Goal: Task Accomplishment & Management: Manage account settings

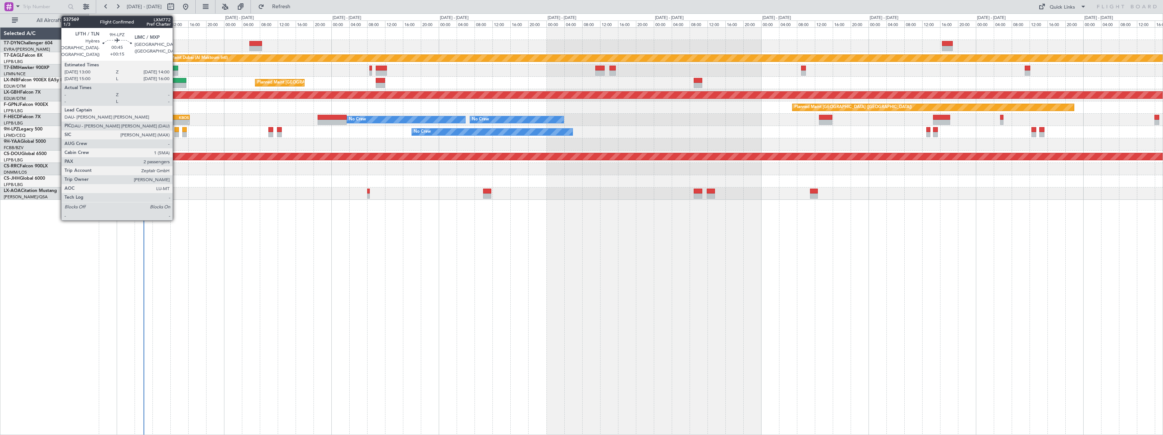
click at [176, 132] on div at bounding box center [176, 134] width 5 height 5
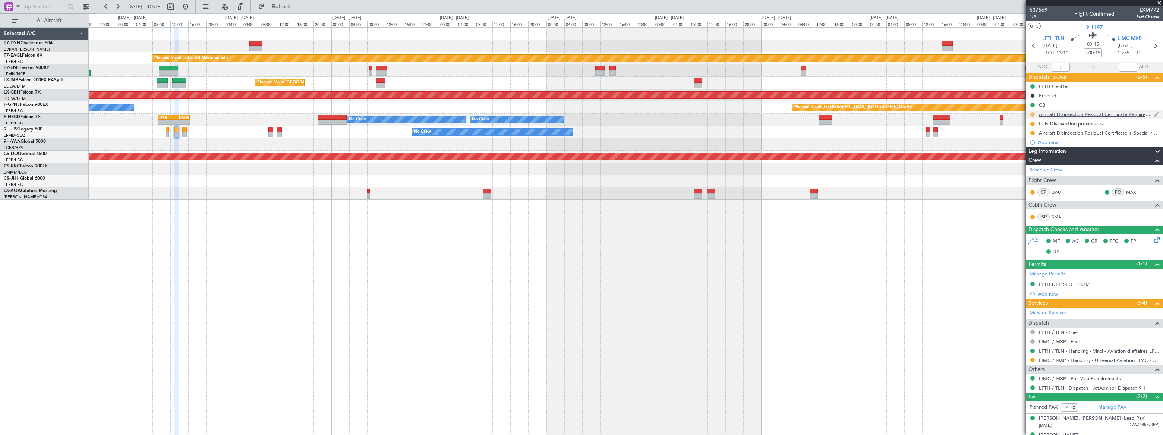
click at [1029, 115] on div at bounding box center [1032, 114] width 6 height 6
click at [1031, 113] on button at bounding box center [1032, 114] width 4 height 4
click at [1029, 158] on span "Cancelled" at bounding box center [1033, 158] width 21 height 7
click at [1032, 122] on button at bounding box center [1032, 123] width 4 height 4
click at [1025, 169] on span "Cancelled" at bounding box center [1033, 167] width 21 height 7
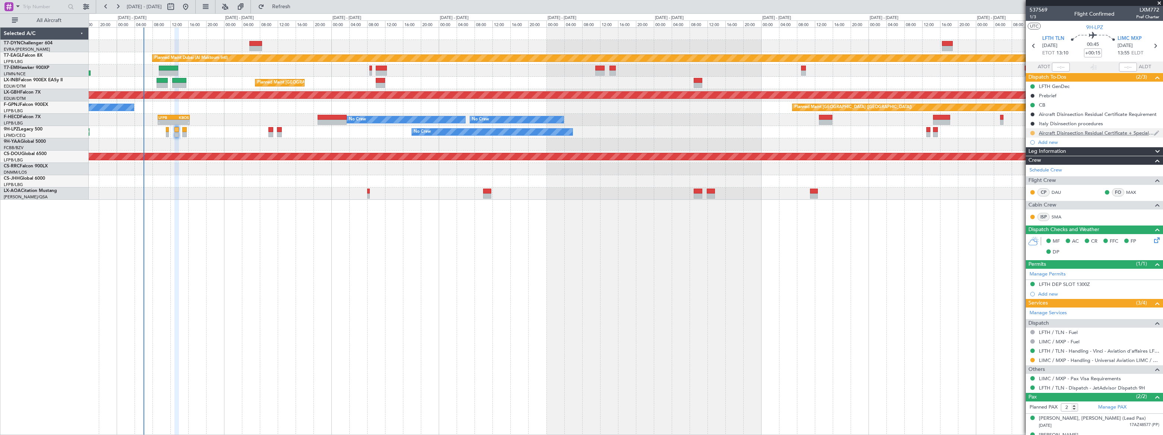
click at [1031, 131] on button at bounding box center [1032, 133] width 4 height 4
click at [1022, 175] on li "Cancelled" at bounding box center [1032, 176] width 40 height 11
click at [1031, 113] on button at bounding box center [1032, 114] width 4 height 4
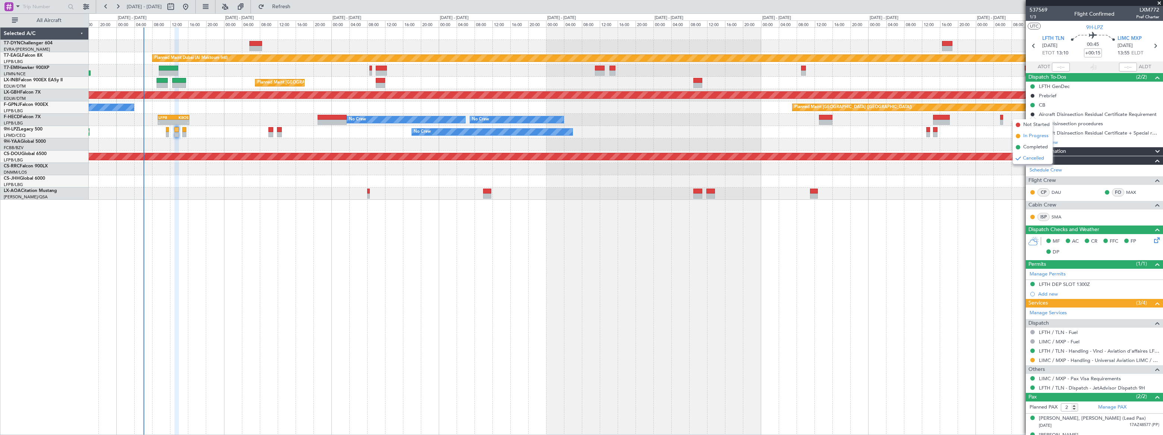
click at [1024, 137] on span "In Progress" at bounding box center [1035, 135] width 25 height 7
click at [1032, 124] on button at bounding box center [1032, 123] width 4 height 4
click at [1024, 145] on span "In Progress" at bounding box center [1035, 145] width 25 height 7
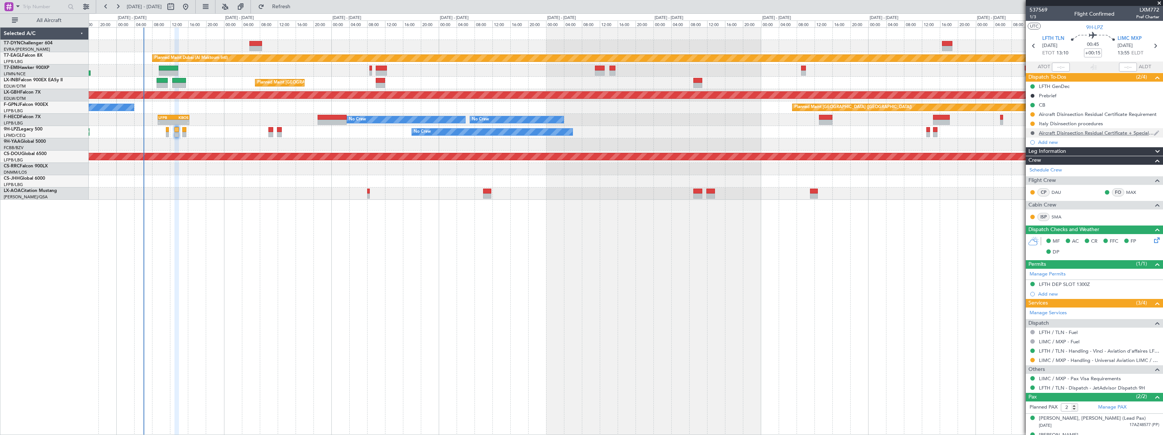
click at [1031, 131] on button at bounding box center [1032, 133] width 4 height 4
click at [1028, 154] on mat-tooltip-component "Cancelled" at bounding box center [1032, 145] width 32 height 20
click at [1026, 155] on span "In Progress" at bounding box center [1035, 154] width 25 height 7
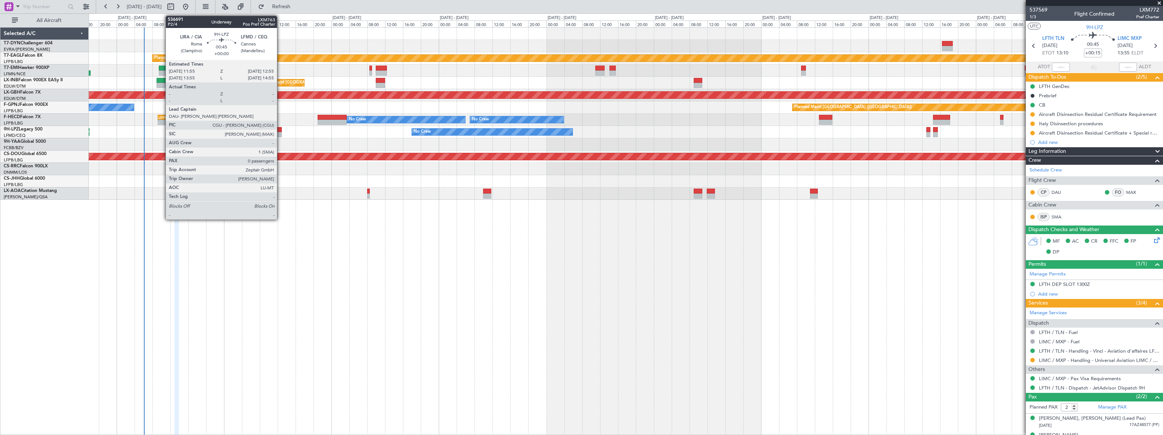
click at [280, 133] on div at bounding box center [279, 134] width 5 height 5
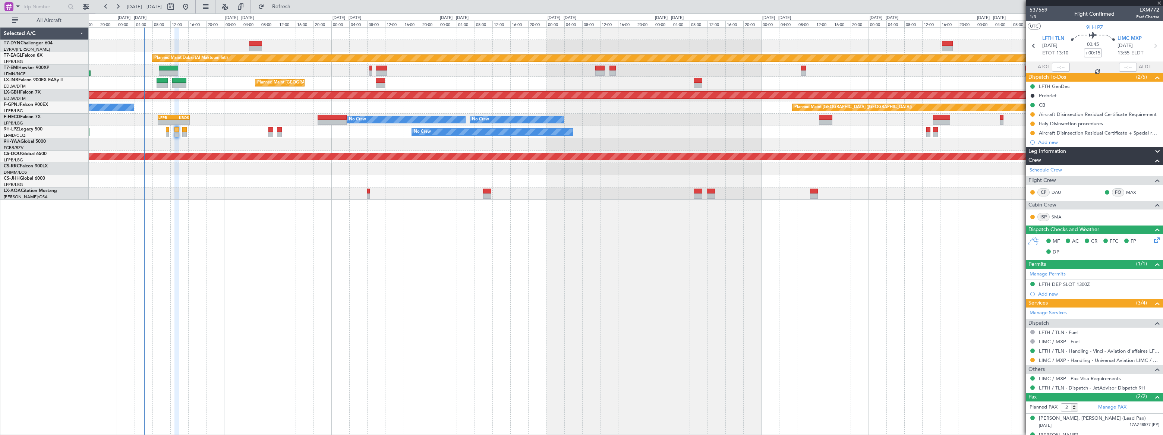
type input "0"
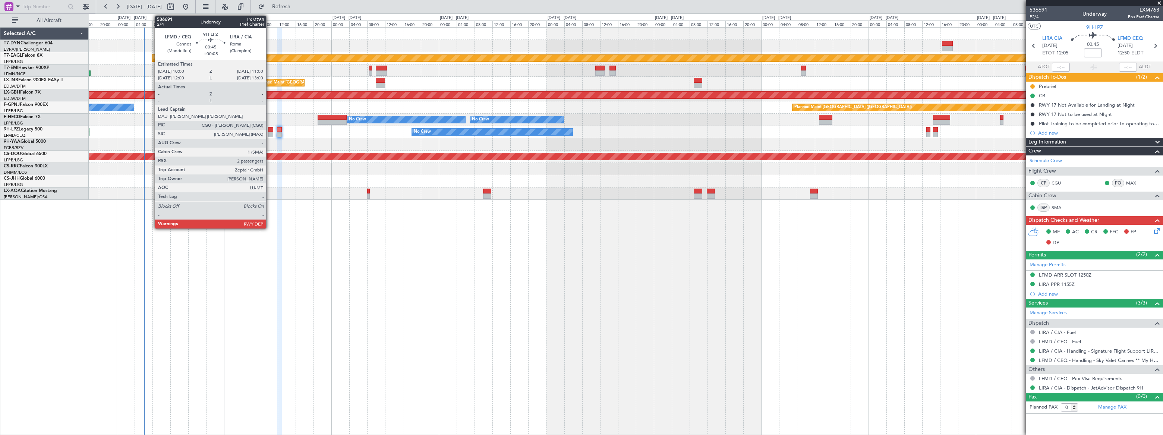
click at [269, 130] on div at bounding box center [270, 129] width 5 height 5
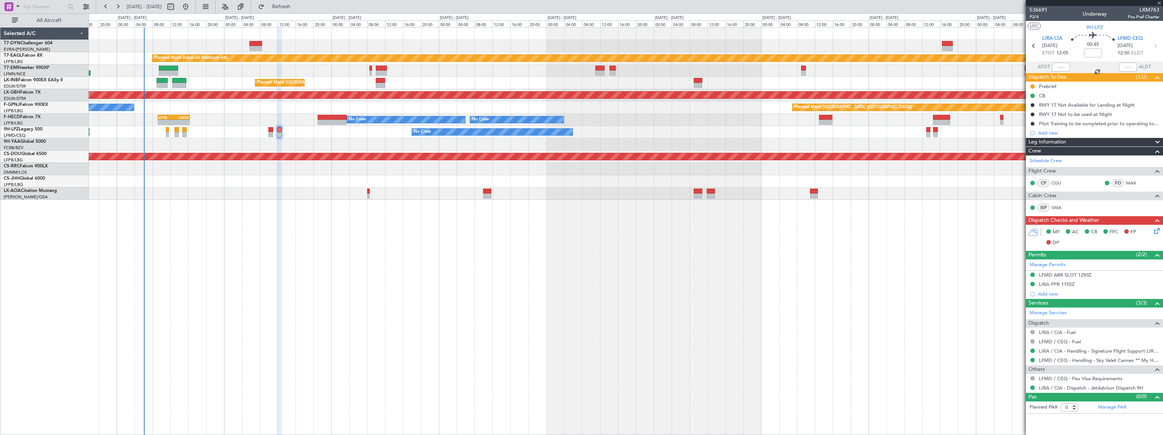
type input "+00:05"
type input "2"
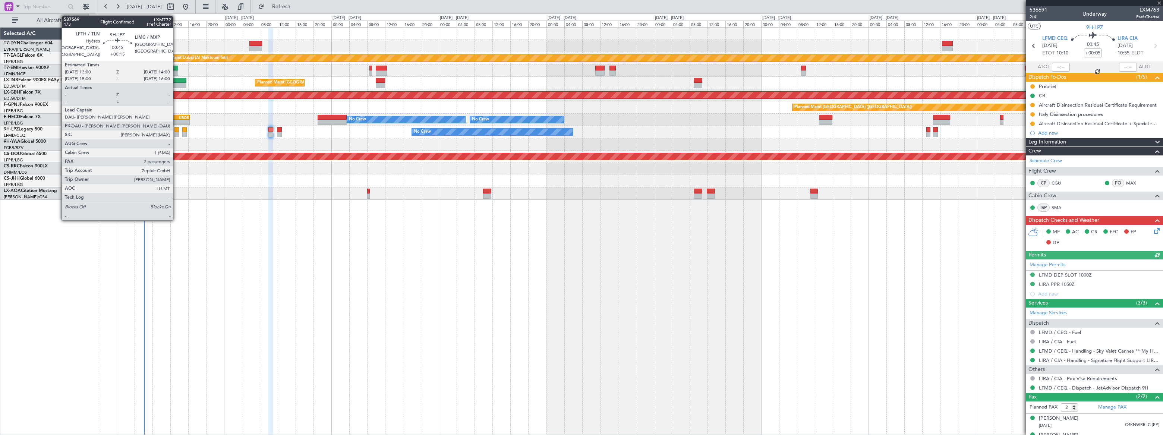
click at [176, 132] on div at bounding box center [176, 134] width 5 height 5
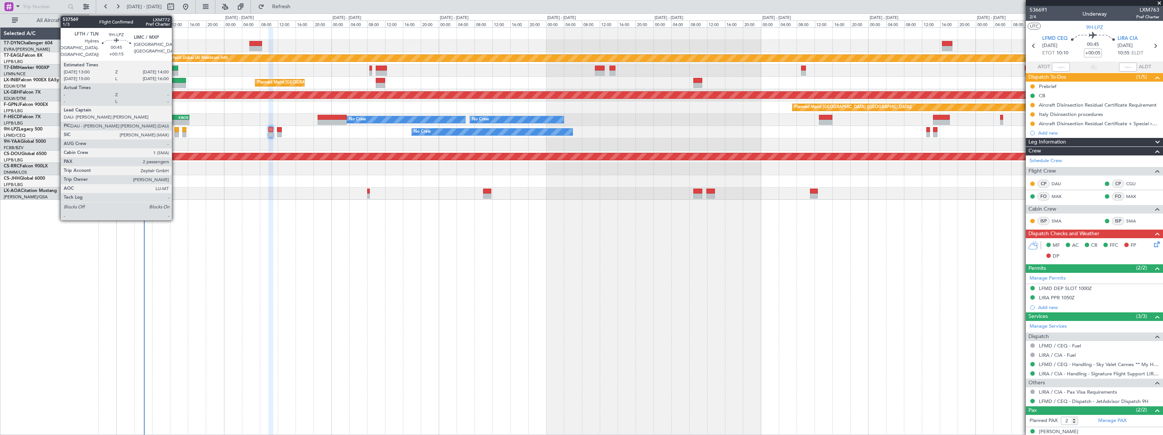
click at [175, 131] on div at bounding box center [176, 129] width 5 height 5
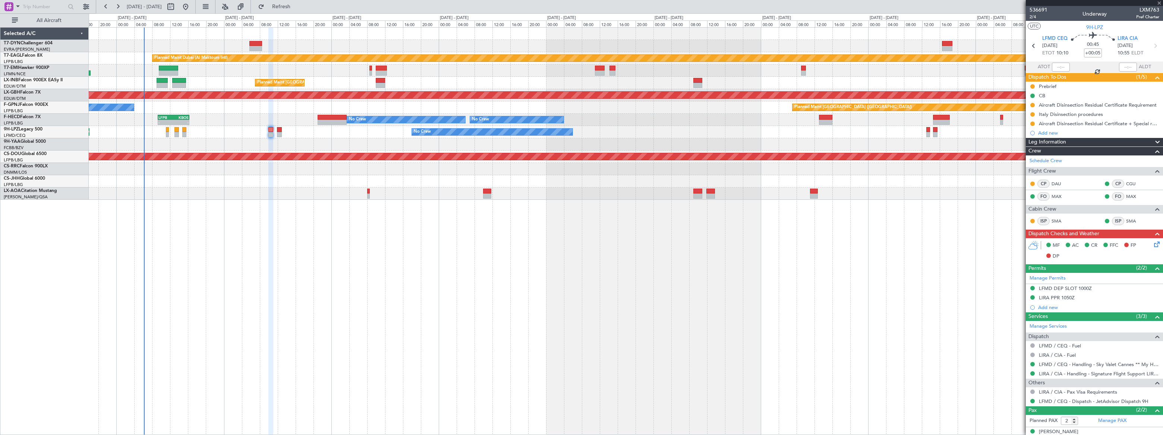
type input "+00:15"
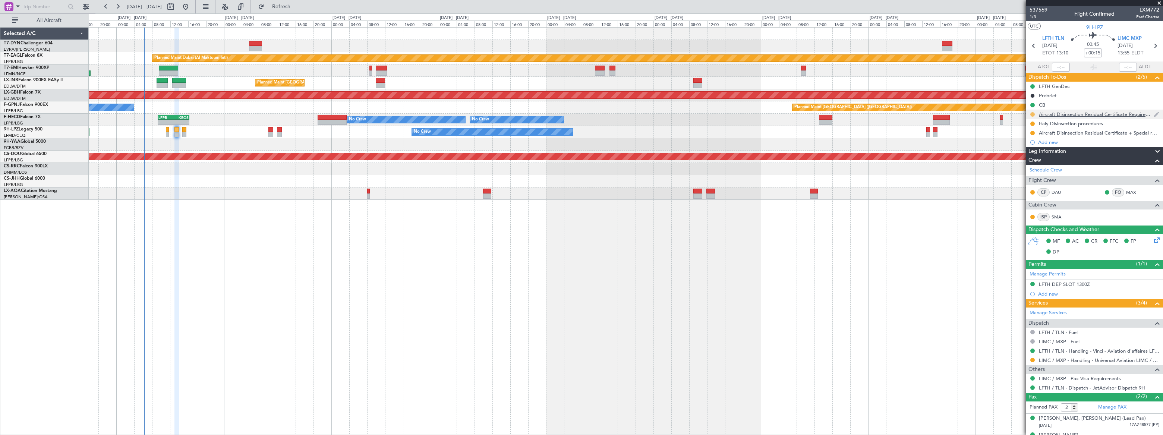
click at [1031, 112] on button at bounding box center [1032, 114] width 4 height 4
click at [1027, 160] on span "Cancelled" at bounding box center [1033, 158] width 21 height 7
click at [1032, 123] on button at bounding box center [1032, 123] width 4 height 4
click at [1032, 167] on span "Cancelled" at bounding box center [1033, 167] width 21 height 7
click at [1033, 130] on div at bounding box center [1032, 133] width 6 height 6
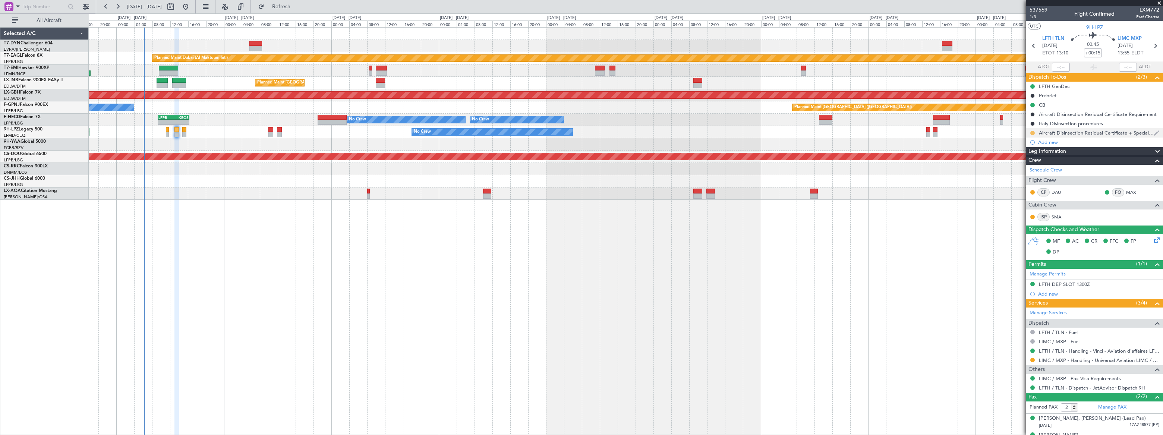
click at [1031, 131] on button at bounding box center [1032, 133] width 4 height 4
click at [1026, 177] on span "Cancelled" at bounding box center [1033, 176] width 21 height 7
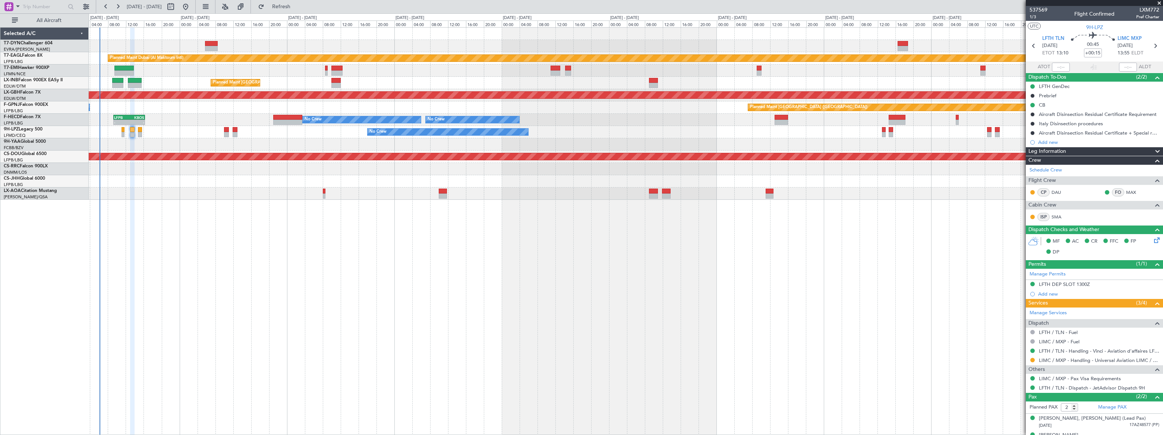
click at [103, 82] on div "Planned Maint [GEOGRAPHIC_DATA] ([GEOGRAPHIC_DATA])" at bounding box center [625, 83] width 1073 height 12
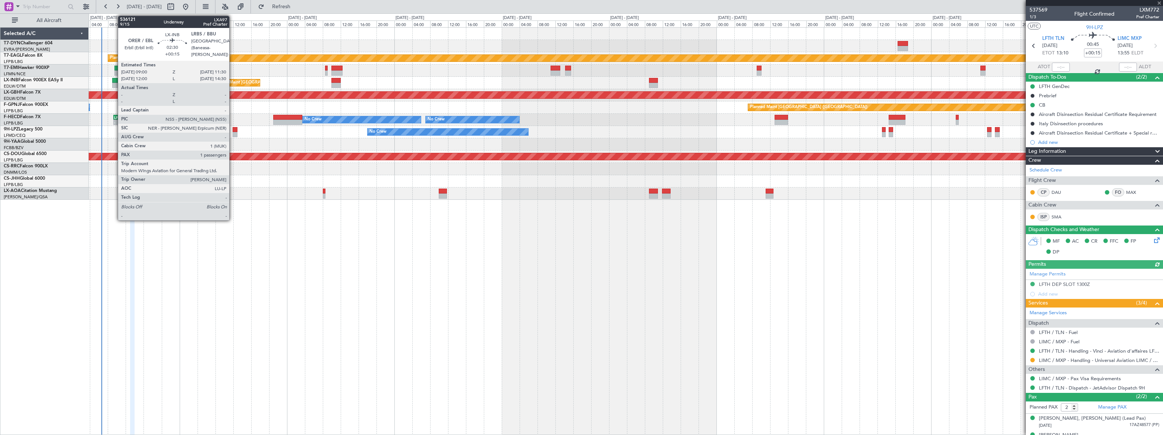
click at [114, 81] on div at bounding box center [118, 80] width 12 height 5
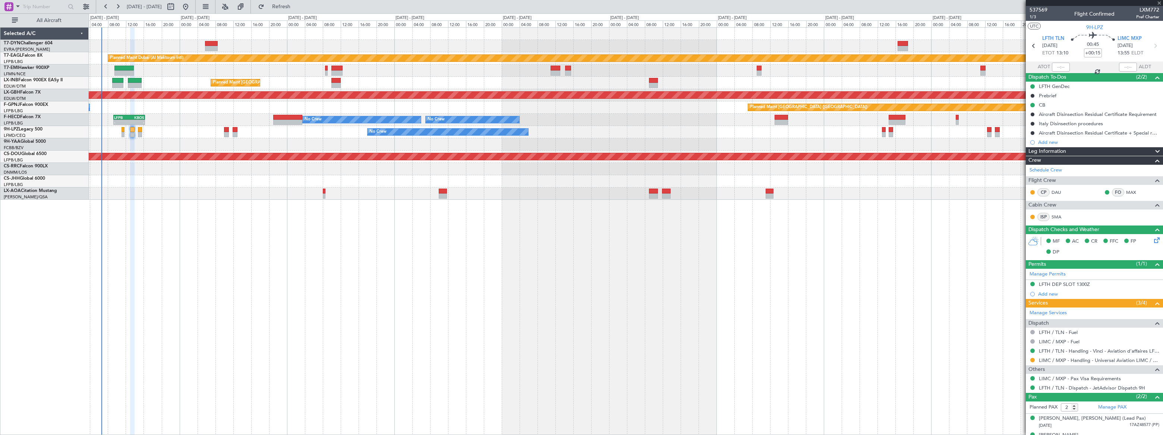
type input "1"
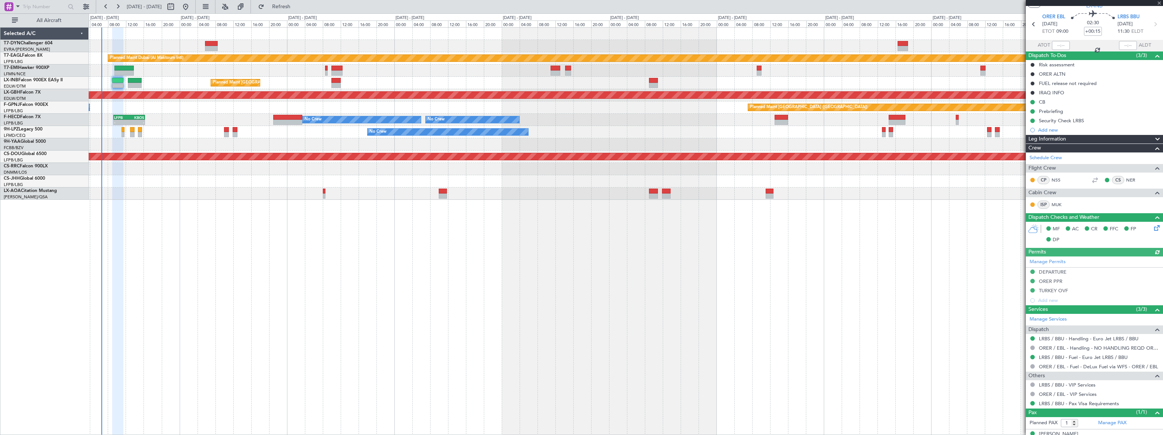
scroll to position [32, 0]
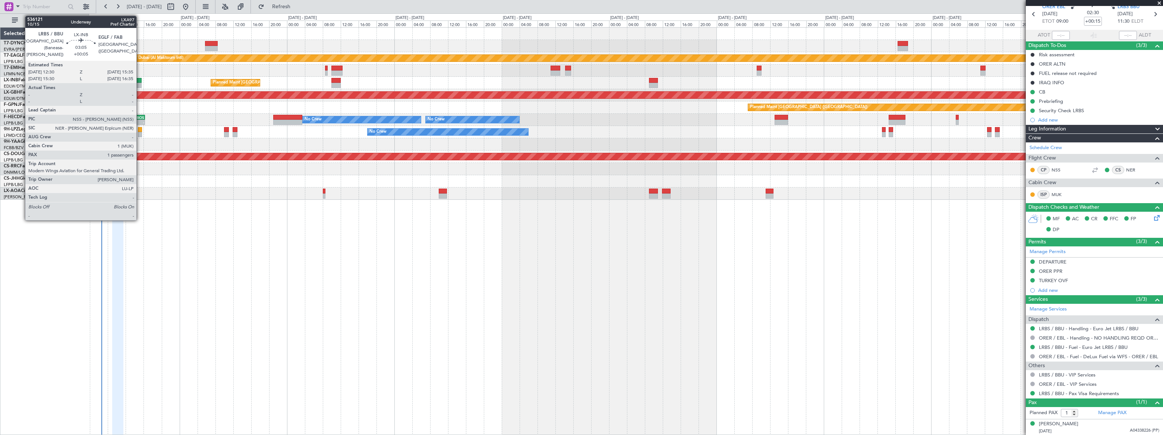
click at [138, 80] on div at bounding box center [135, 80] width 14 height 5
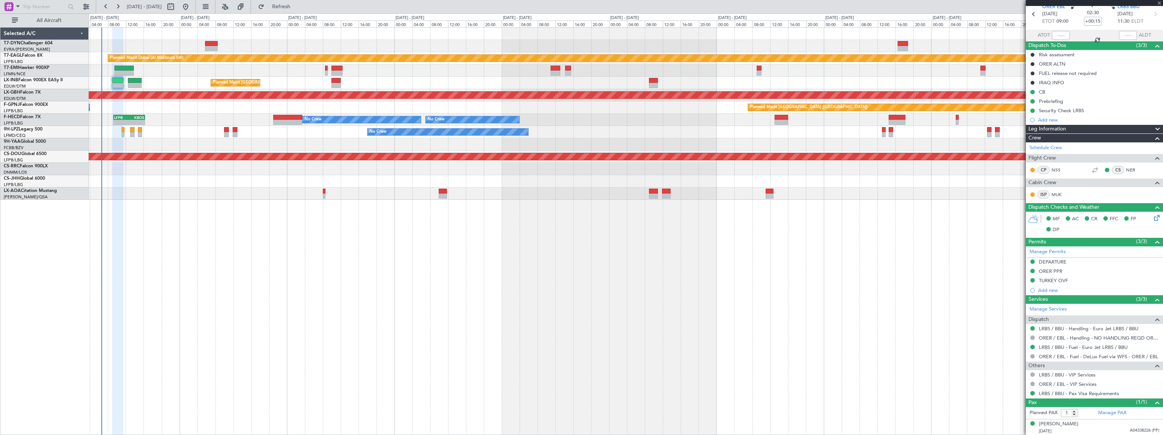
type input "+00:05"
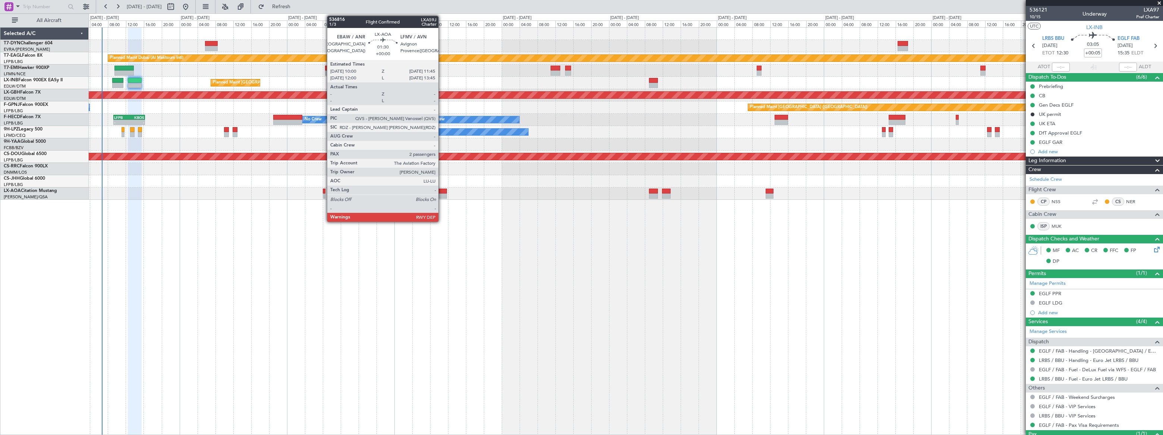
click at [442, 193] on div at bounding box center [443, 191] width 8 height 5
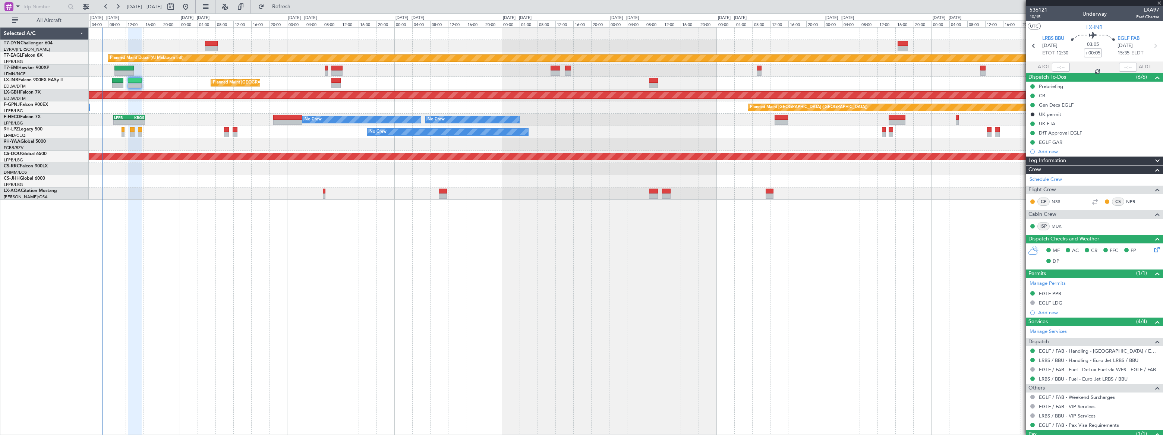
type input "2"
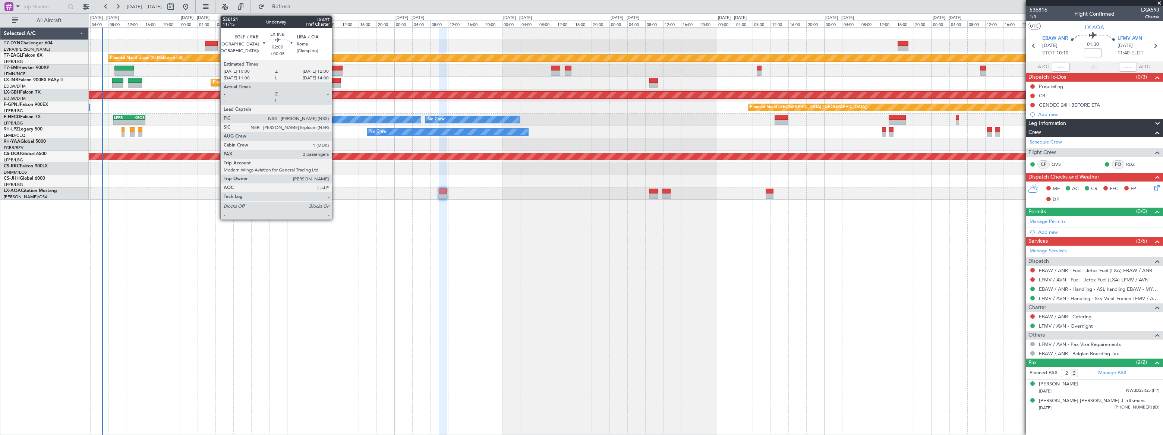
click at [335, 83] on div at bounding box center [335, 85] width 9 height 5
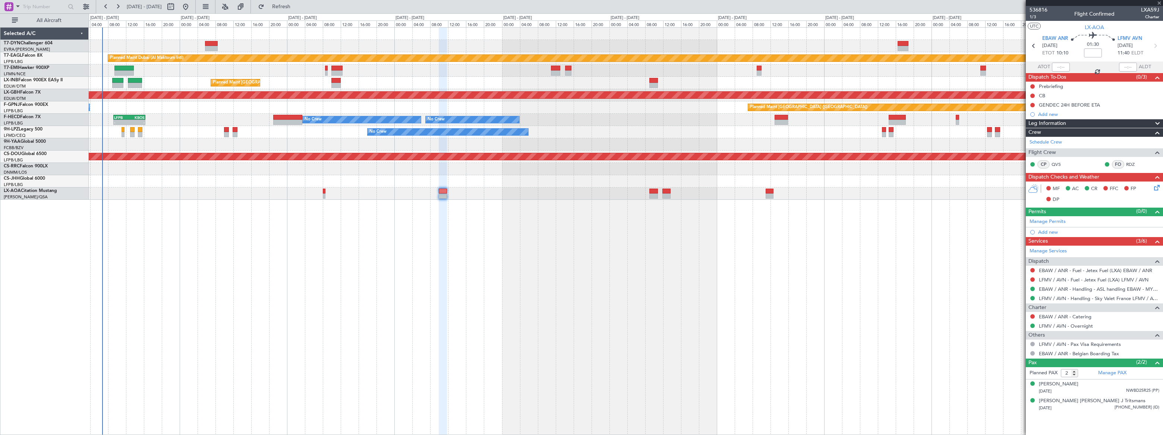
type input "+00:05"
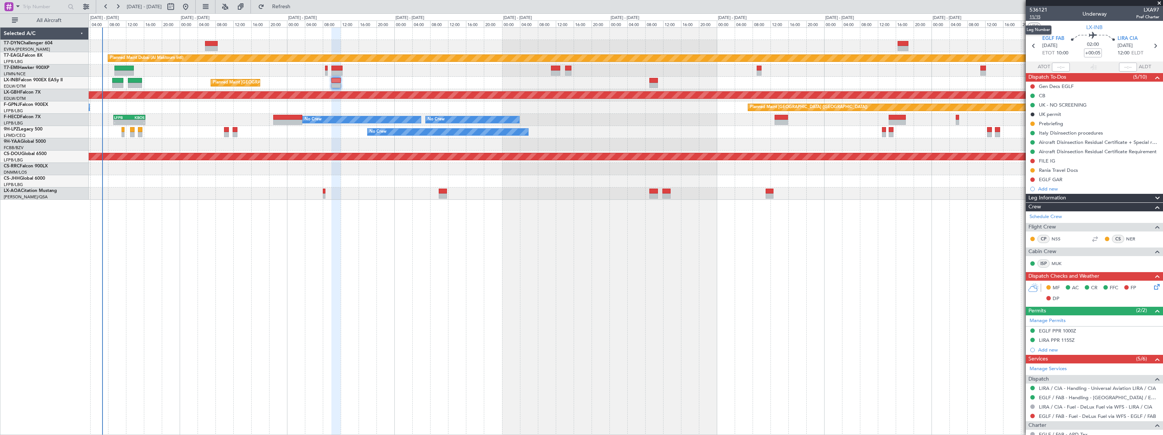
click at [1032, 18] on span "11/15" at bounding box center [1038, 17] width 18 height 6
click at [1031, 15] on span "11/15" at bounding box center [1038, 17] width 18 height 6
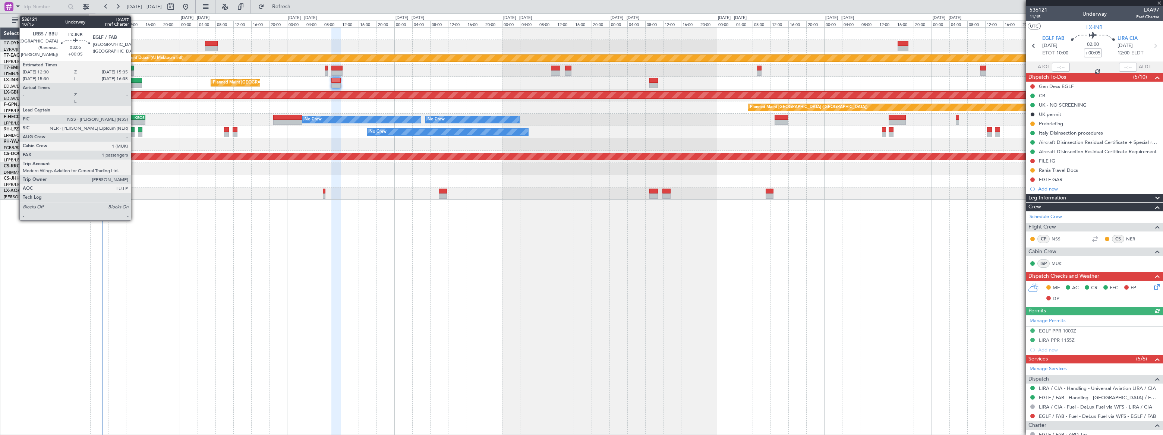
click at [134, 82] on div at bounding box center [135, 80] width 14 height 5
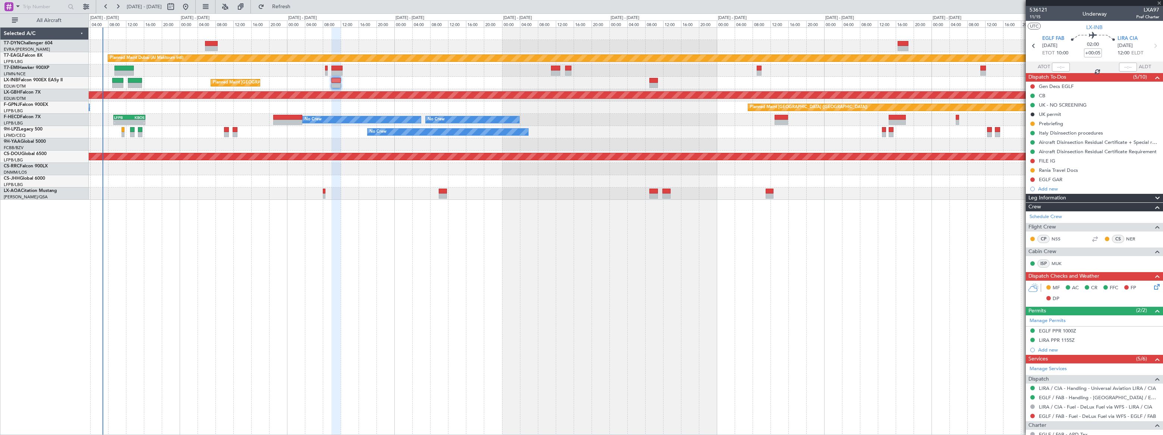
type input "1"
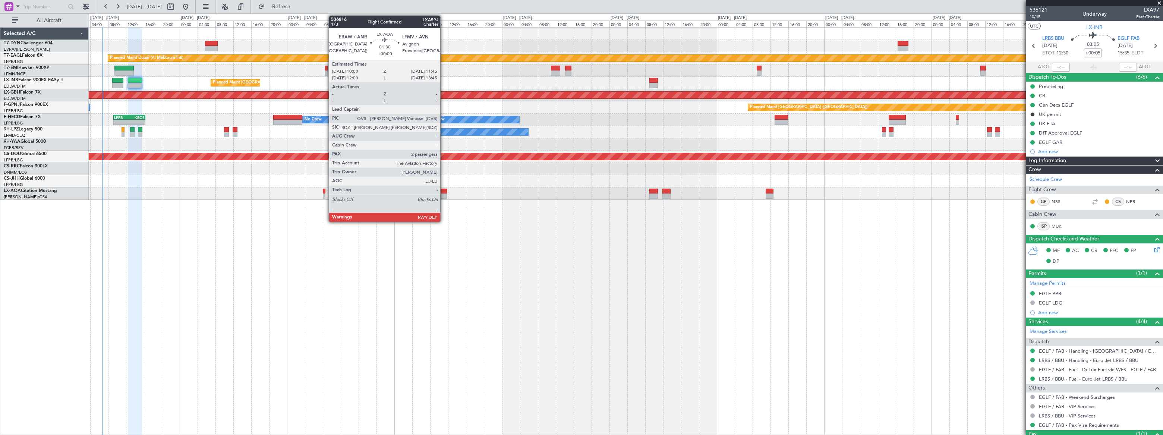
click at [443, 190] on div at bounding box center [443, 191] width 8 height 5
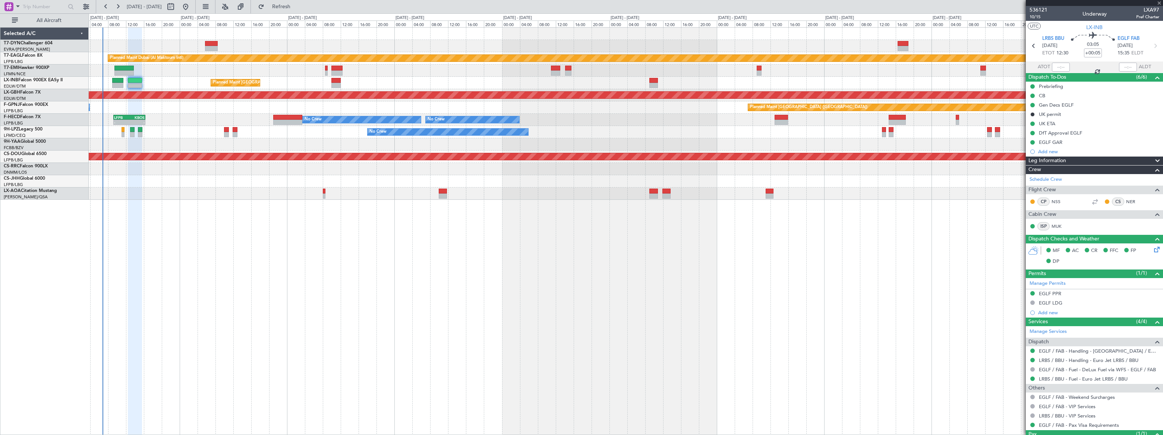
type input "2"
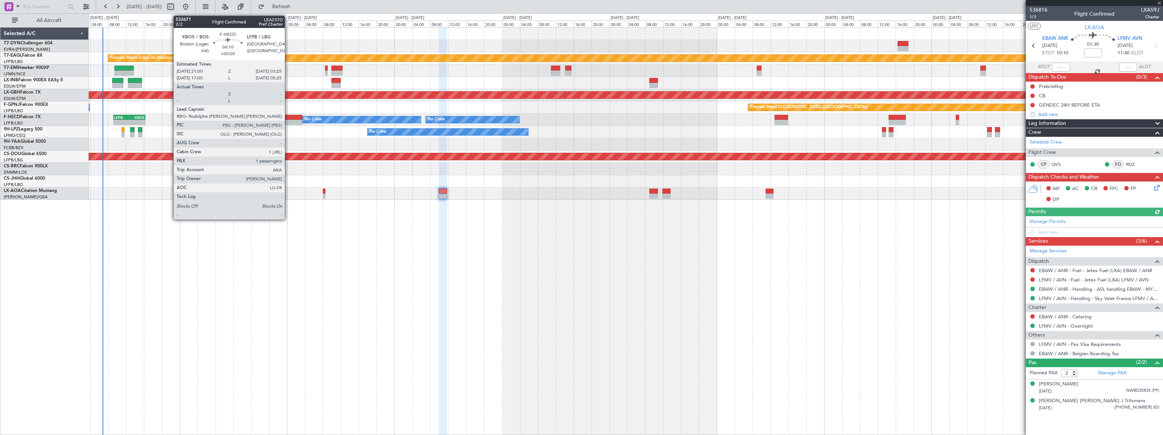
click at [286, 116] on div at bounding box center [287, 117] width 29 height 5
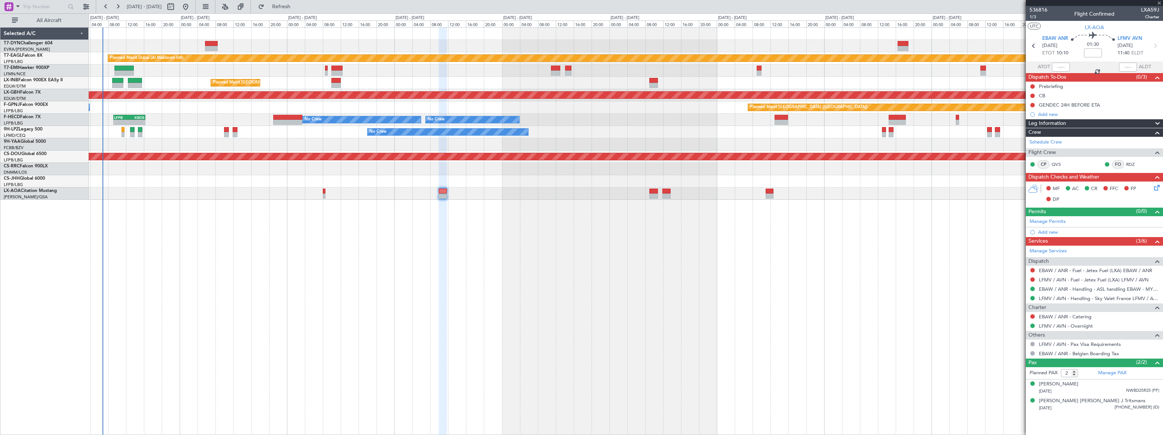
type input "+00:05"
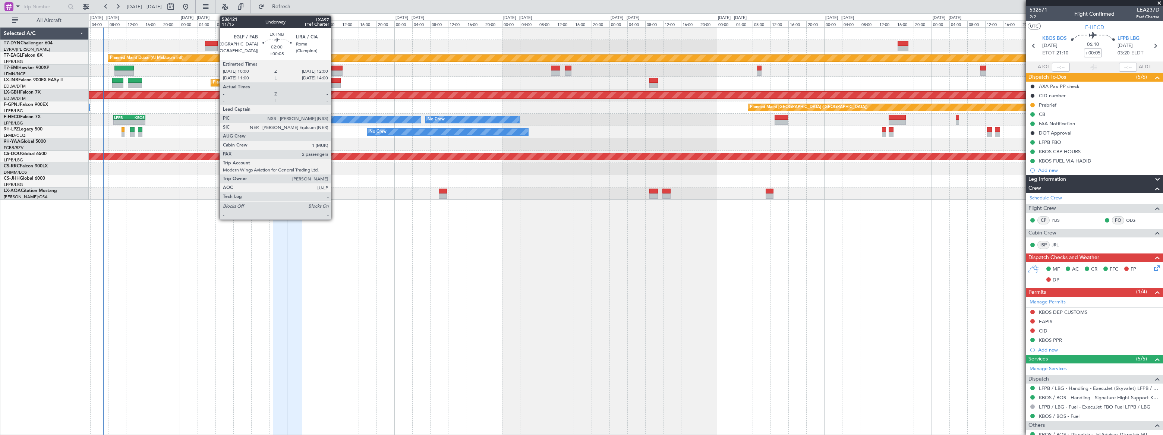
click at [334, 82] on div at bounding box center [335, 80] width 9 height 5
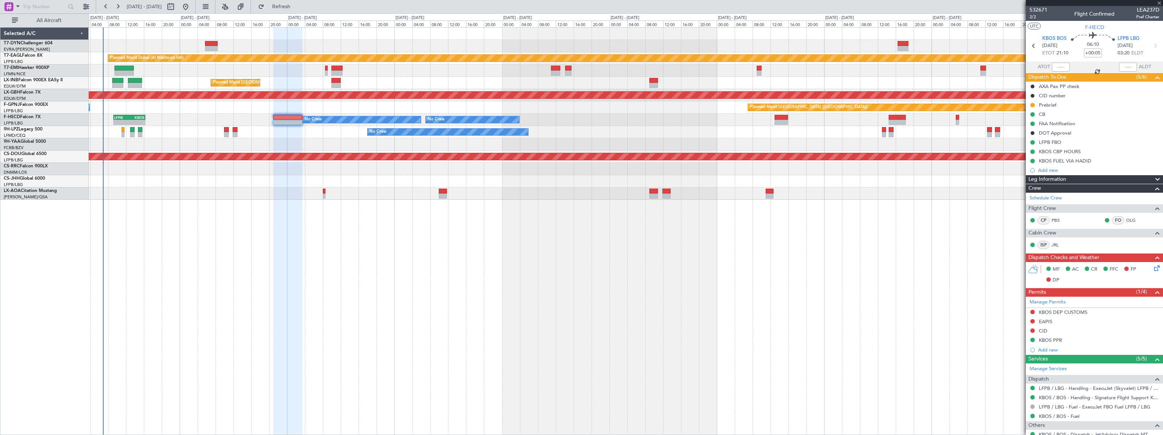
type input "2"
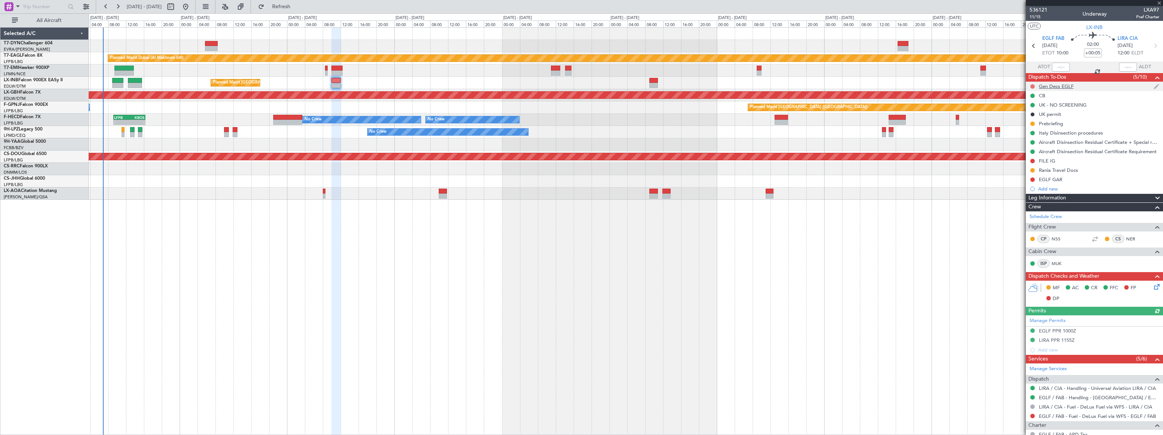
click at [1031, 84] on button at bounding box center [1032, 86] width 4 height 4
click at [1021, 118] on li "Completed" at bounding box center [1031, 119] width 39 height 11
drag, startPoint x: 1033, startPoint y: 167, endPoint x: 1031, endPoint y: 171, distance: 4.2
click at [1033, 168] on div at bounding box center [1032, 170] width 6 height 6
click at [1031, 168] on button at bounding box center [1032, 170] width 4 height 4
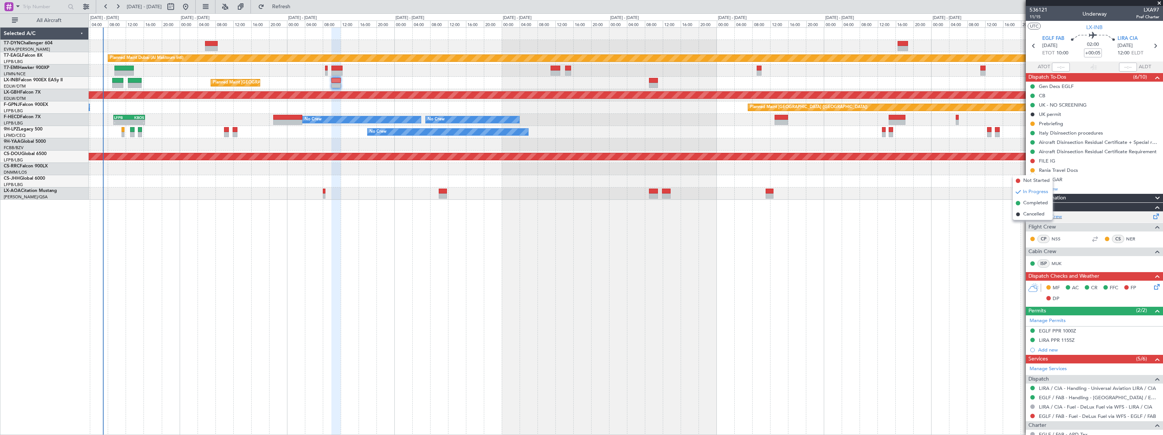
drag, startPoint x: 1024, startPoint y: 201, endPoint x: 1088, endPoint y: 220, distance: 66.7
click at [1024, 202] on span "Completed" at bounding box center [1035, 202] width 25 height 7
click at [1152, 287] on icon at bounding box center [1155, 285] width 6 height 6
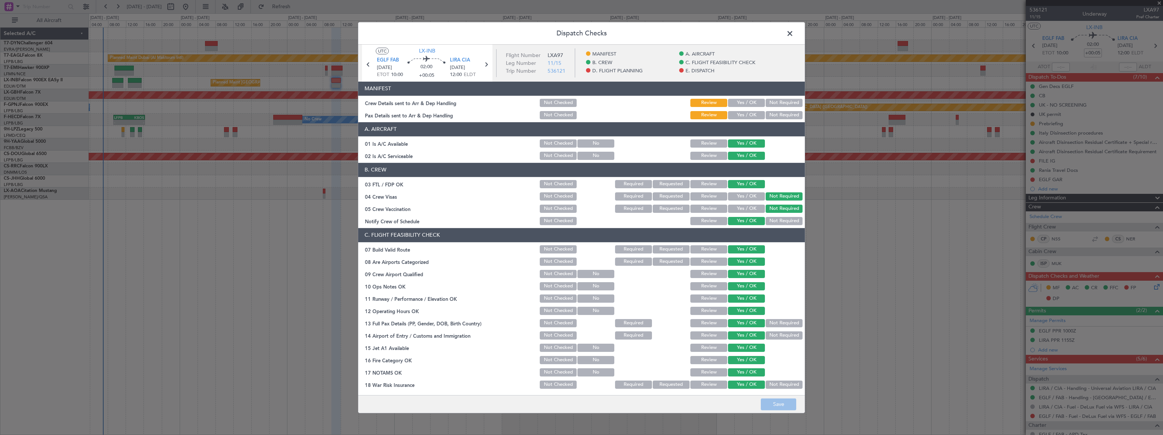
click at [745, 101] on button "Yes / OK" at bounding box center [746, 103] width 37 height 8
drag, startPoint x: 740, startPoint y: 114, endPoint x: 760, endPoint y: 167, distance: 56.7
click at [740, 114] on button "Yes / OK" at bounding box center [746, 115] width 37 height 8
click at [775, 399] on button "Save" at bounding box center [777, 404] width 35 height 12
click at [793, 31] on span at bounding box center [793, 35] width 0 height 15
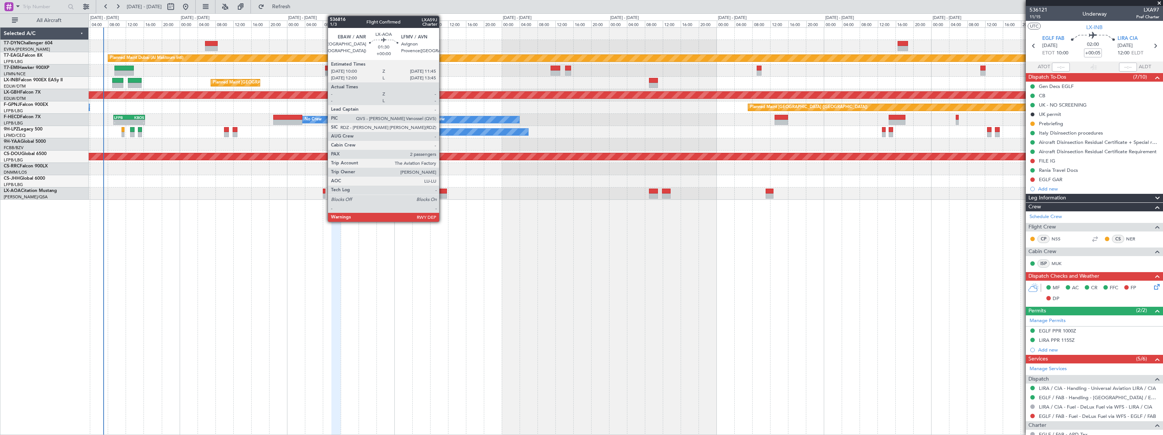
click at [442, 191] on div at bounding box center [443, 191] width 8 height 5
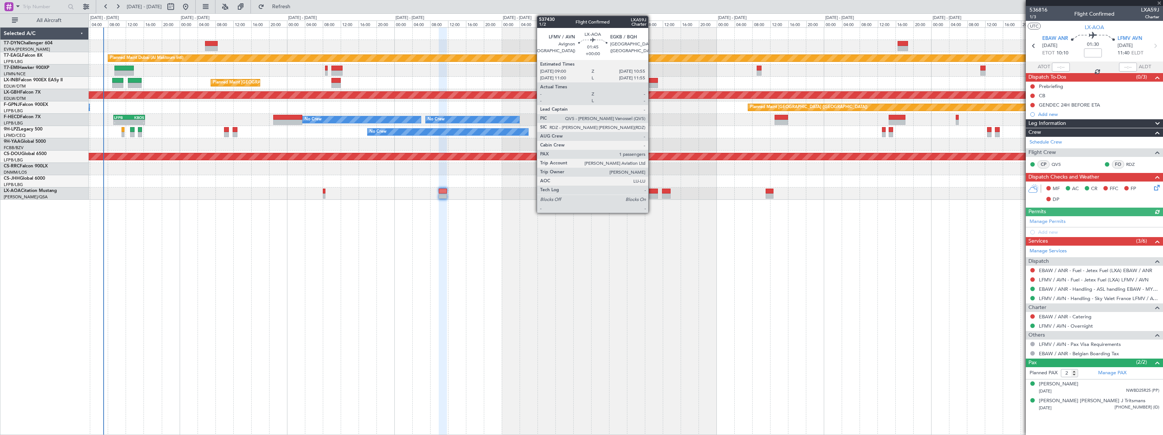
click at [652, 192] on div at bounding box center [653, 191] width 9 height 5
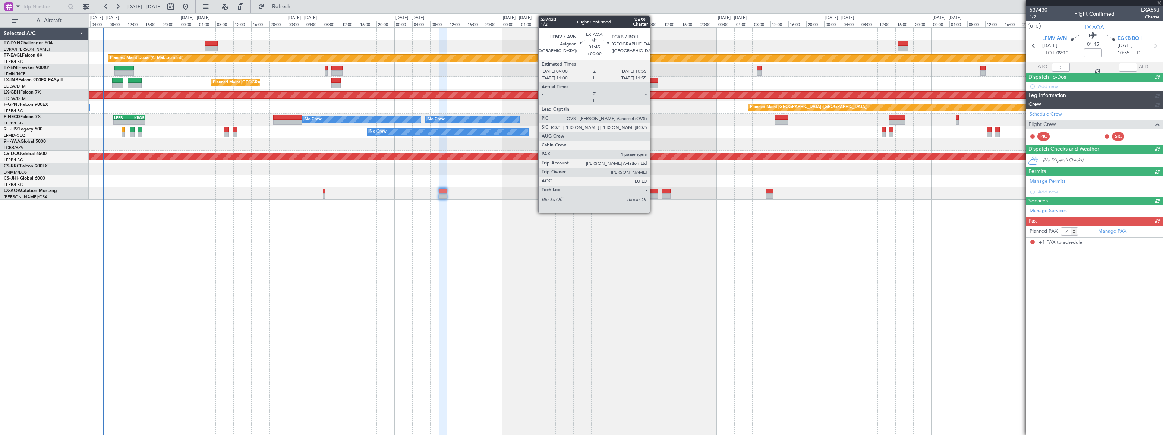
type input "1"
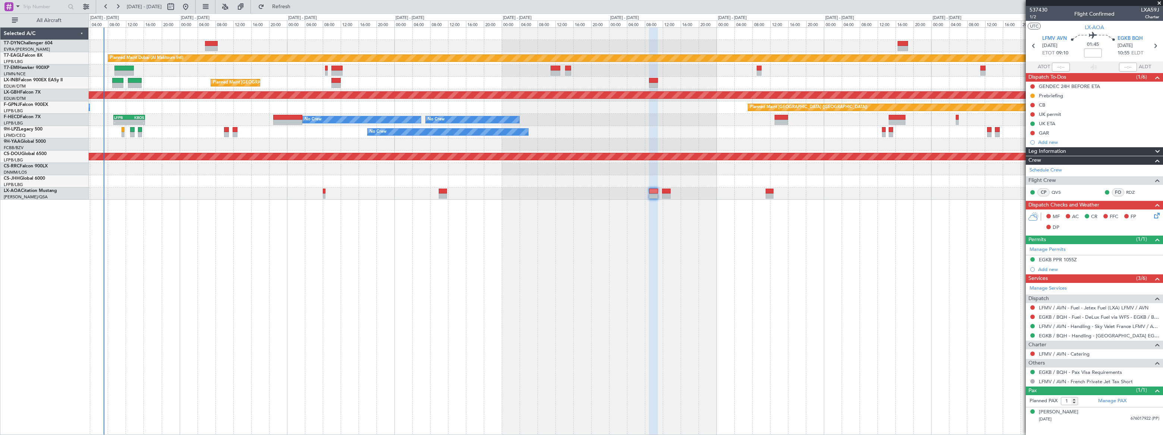
click at [208, 106] on div "No Crew Planned Maint [GEOGRAPHIC_DATA] ([GEOGRAPHIC_DATA])" at bounding box center [625, 107] width 1073 height 12
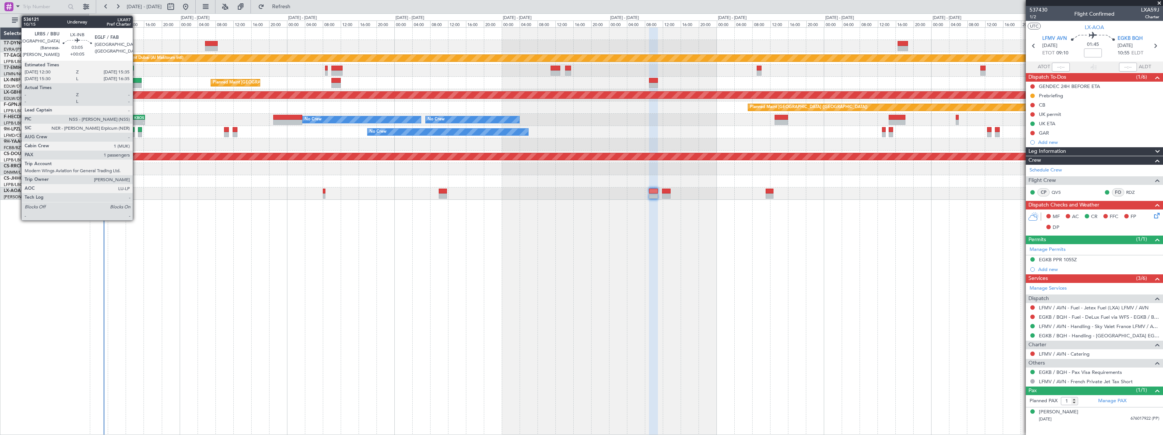
click at [136, 80] on div at bounding box center [135, 80] width 14 height 5
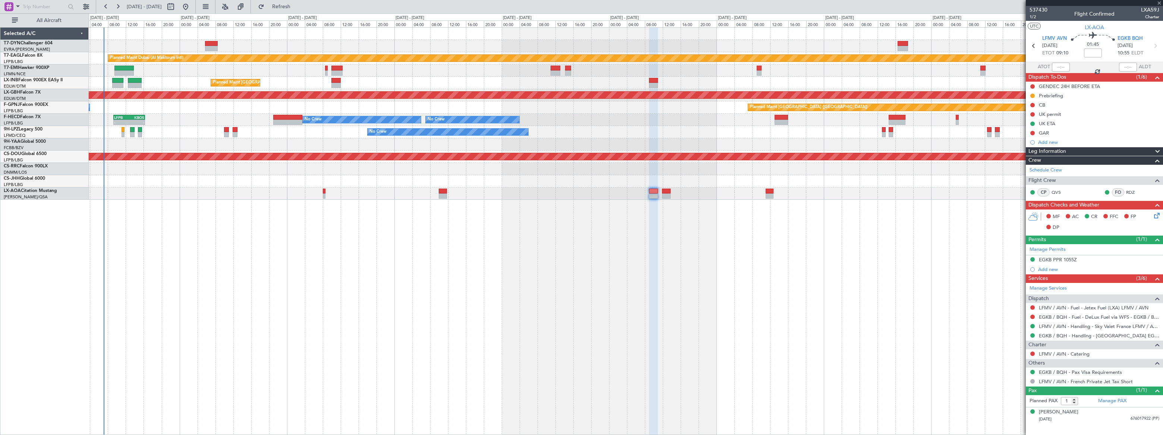
type input "+00:05"
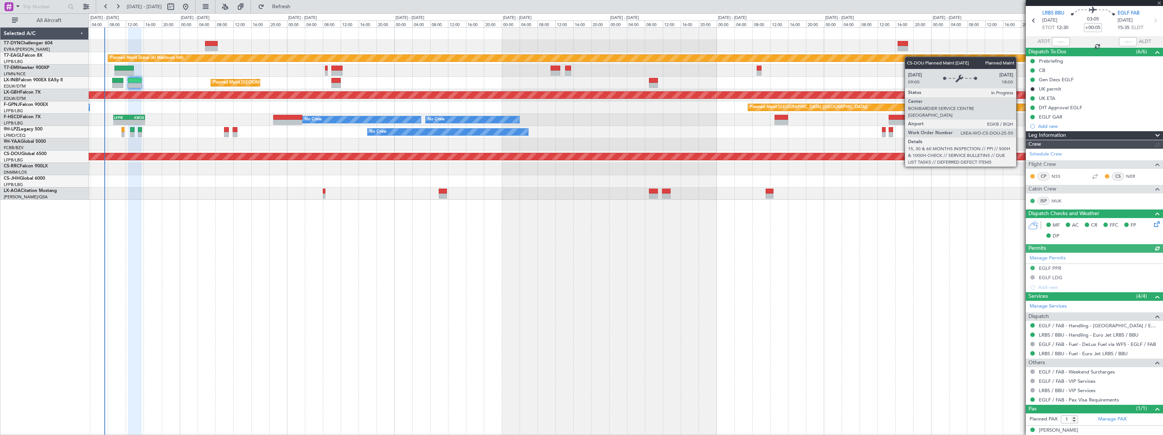
scroll to position [32, 0]
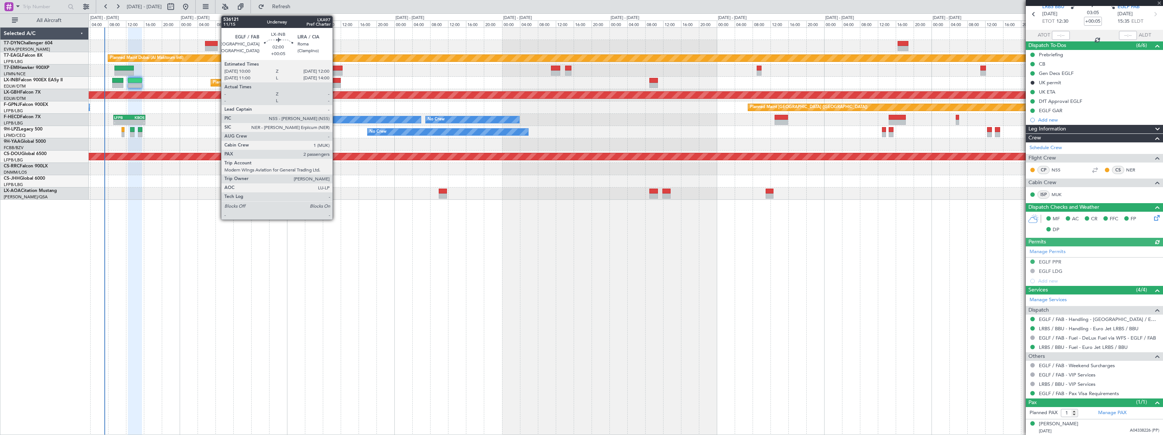
click at [336, 83] on div at bounding box center [335, 85] width 9 height 5
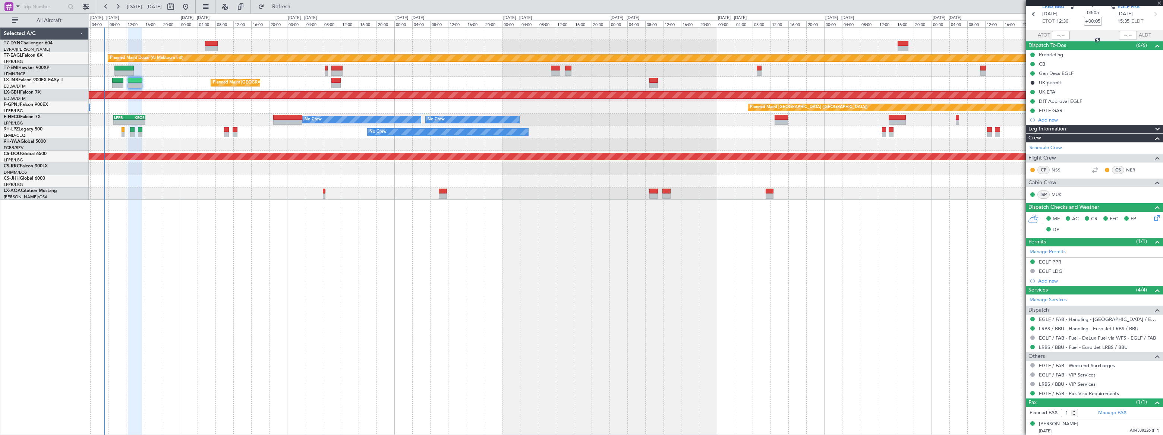
type input "2"
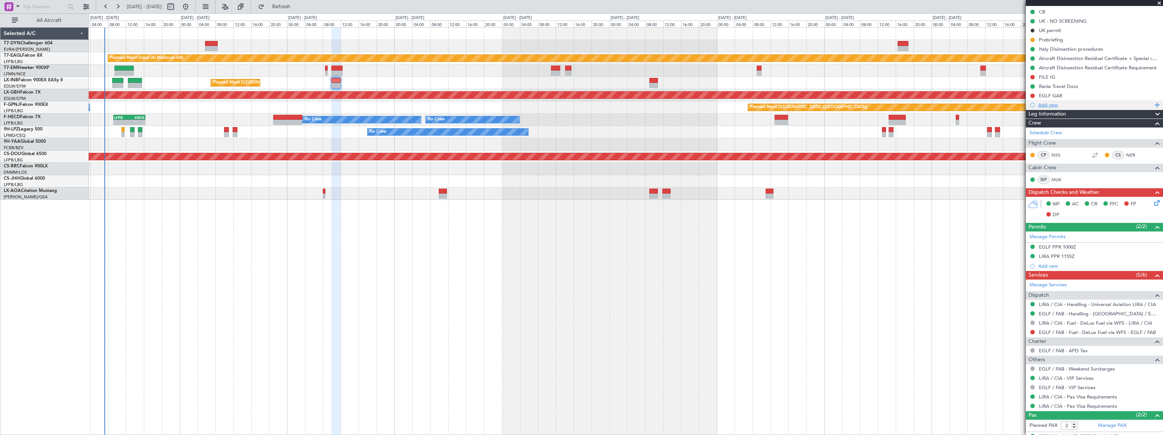
scroll to position [113, 0]
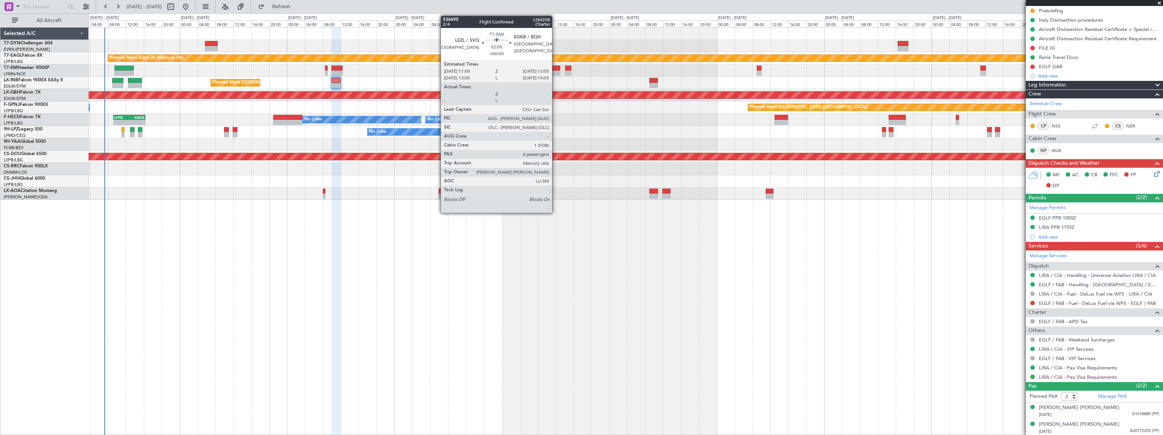
click at [555, 69] on div at bounding box center [556, 68] width 10 height 5
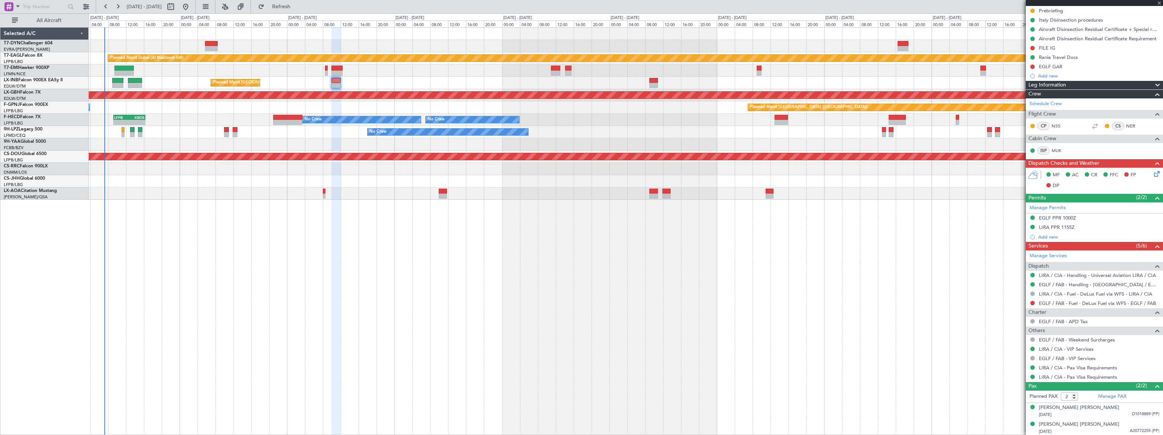
type input "6"
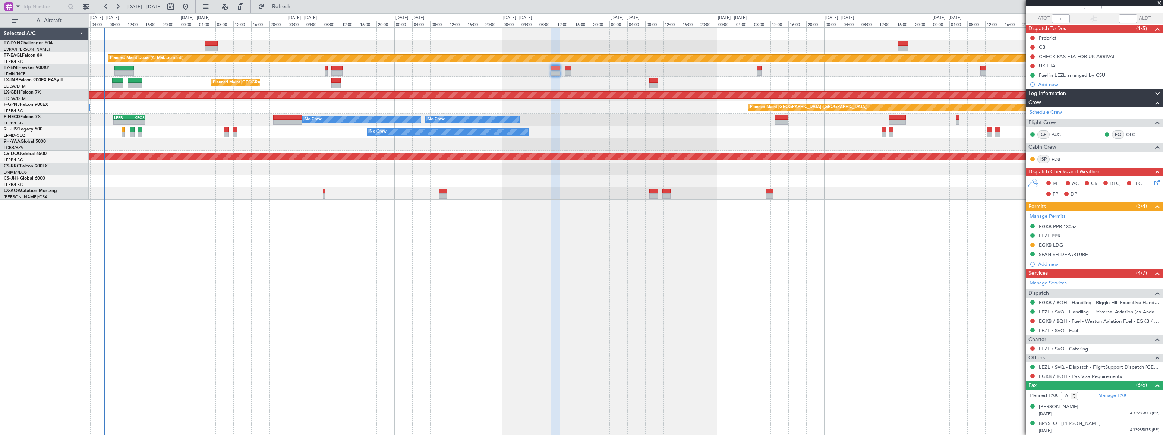
scroll to position [0, 0]
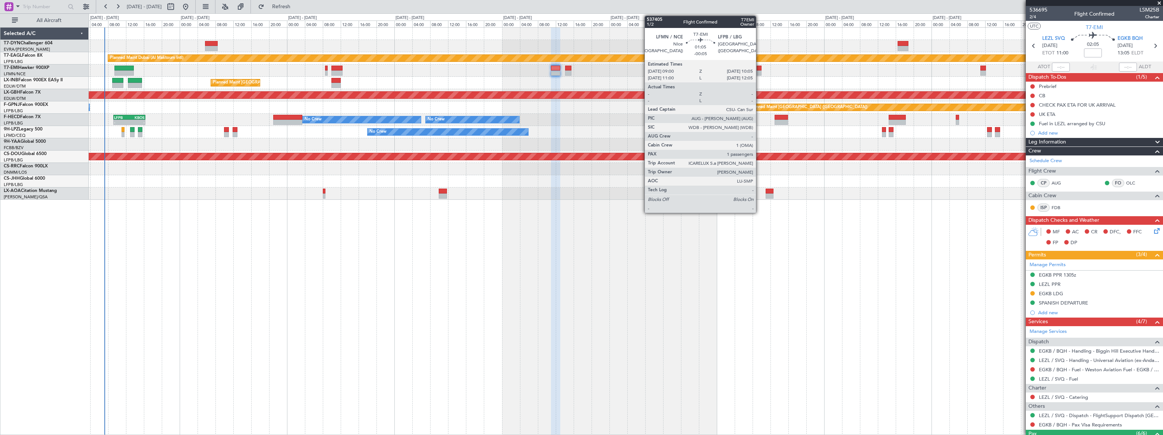
click at [759, 72] on div at bounding box center [758, 72] width 5 height 5
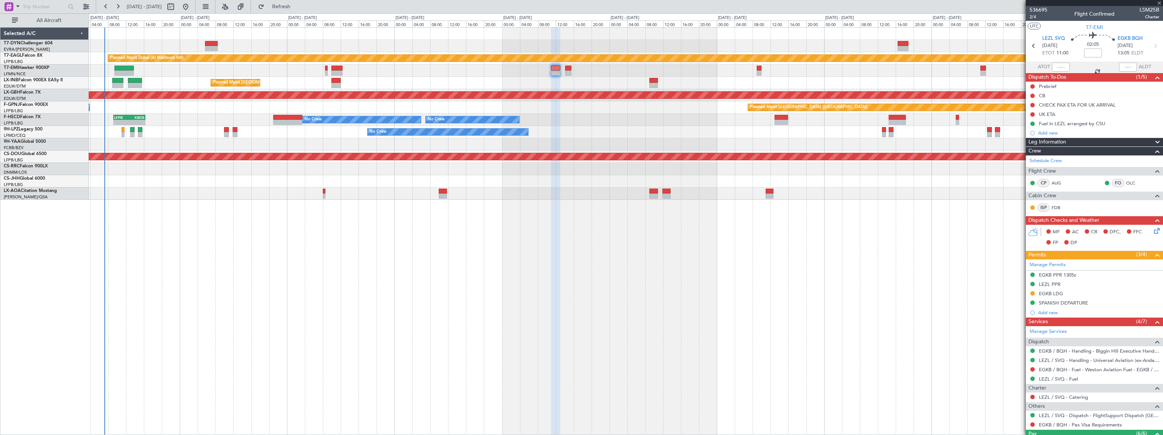
type input "-00:05"
type input "1"
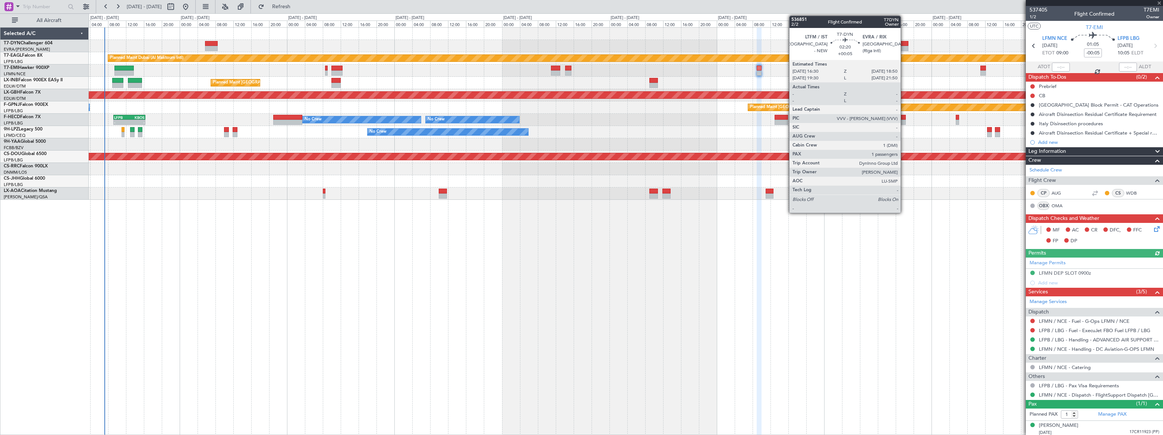
click at [904, 44] on div at bounding box center [902, 43] width 11 height 5
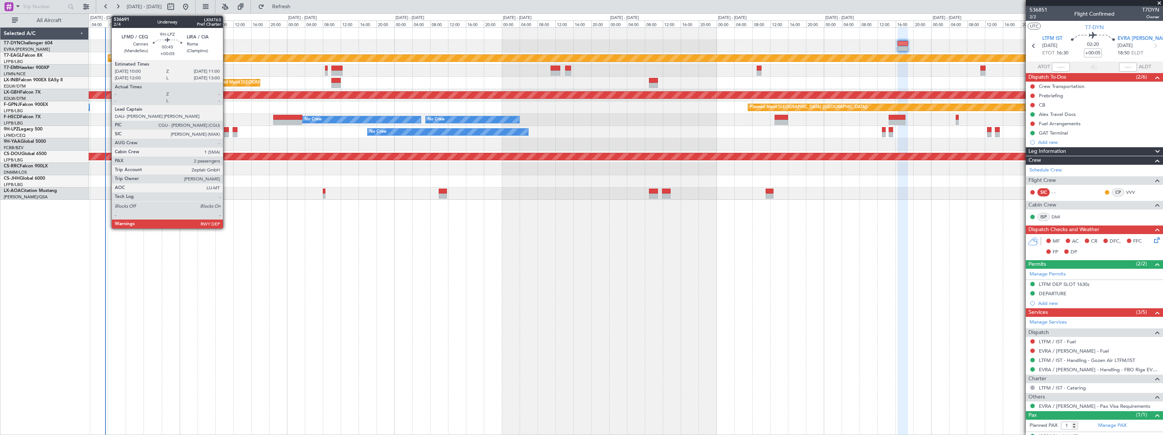
click at [227, 131] on div at bounding box center [226, 129] width 5 height 5
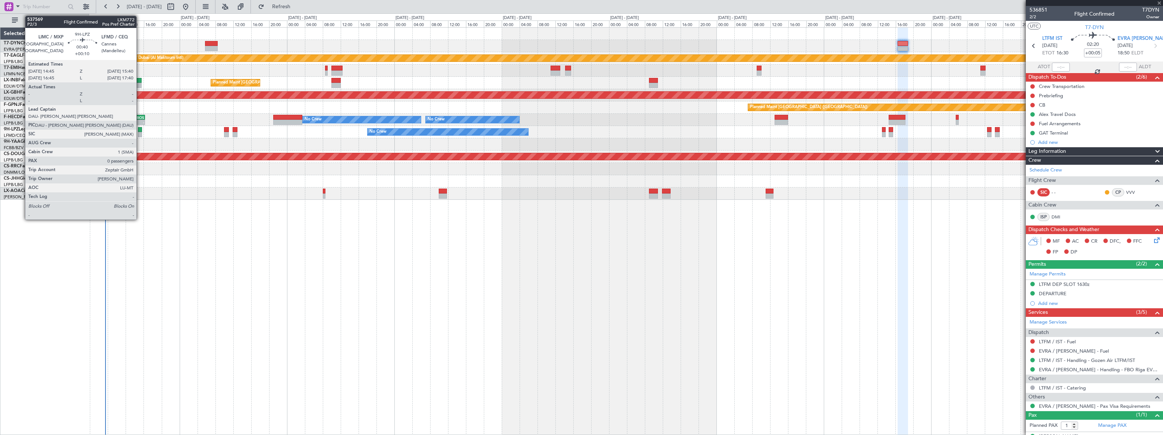
click at [140, 133] on div at bounding box center [140, 134] width 4 height 5
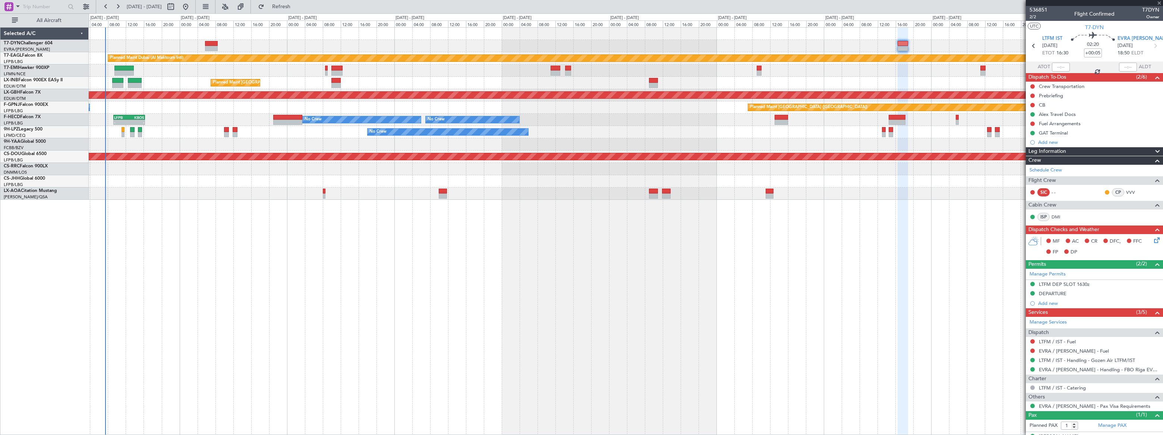
type input "+00:10"
type input "0"
